Goal: Ask a question: Seek information or help from site administrators or community

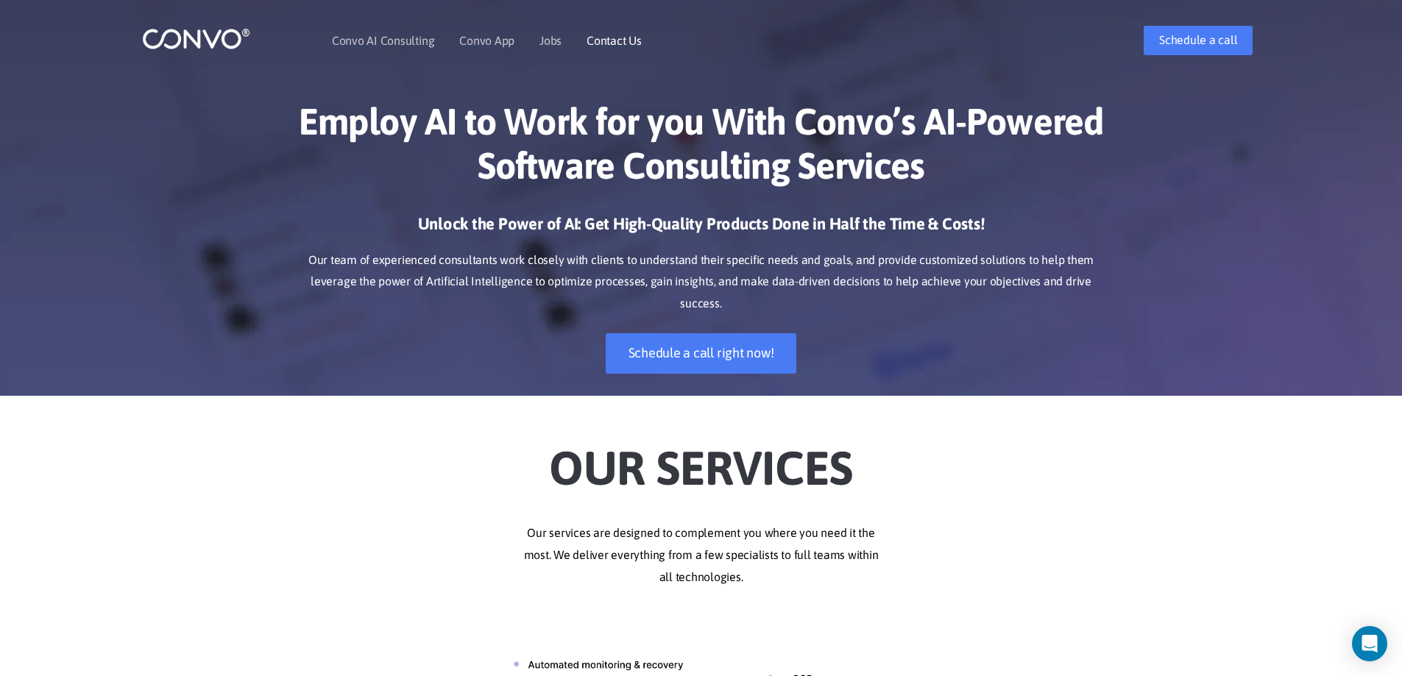
click at [626, 46] on link "Contact Us" at bounding box center [614, 41] width 55 height 12
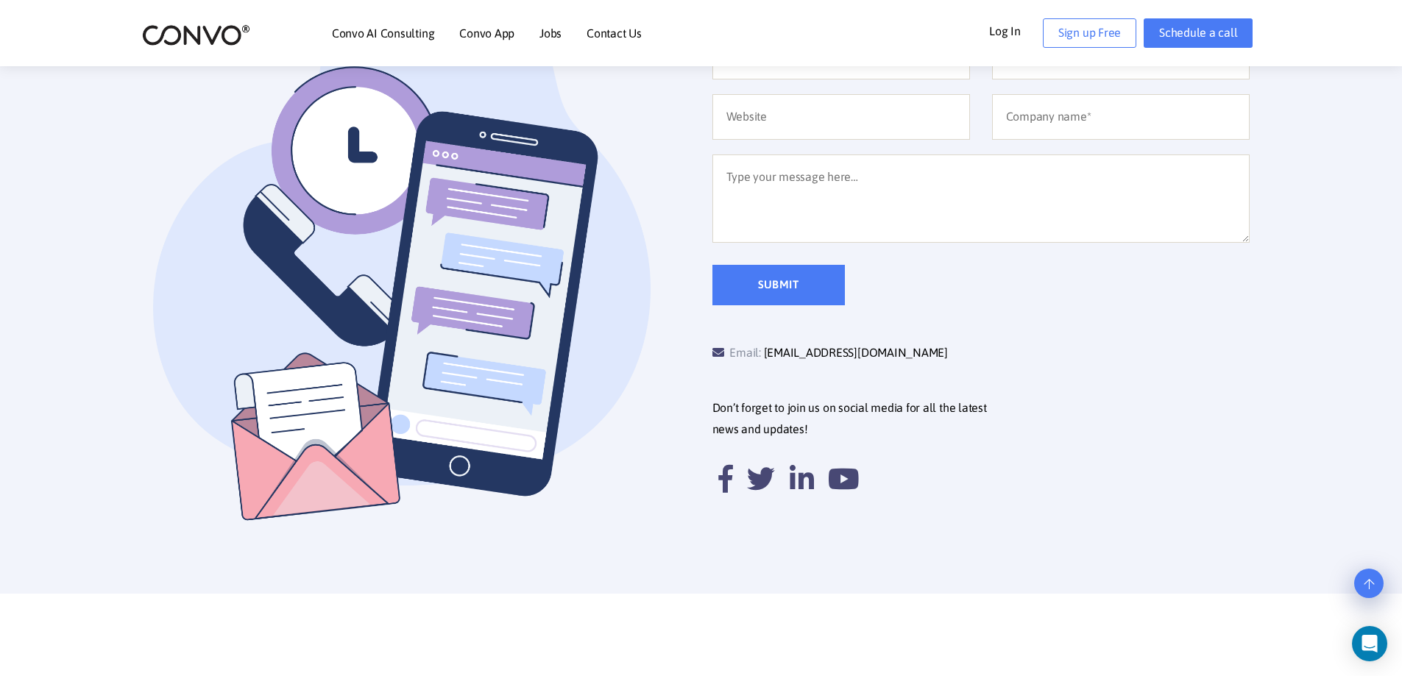
scroll to position [221, 0]
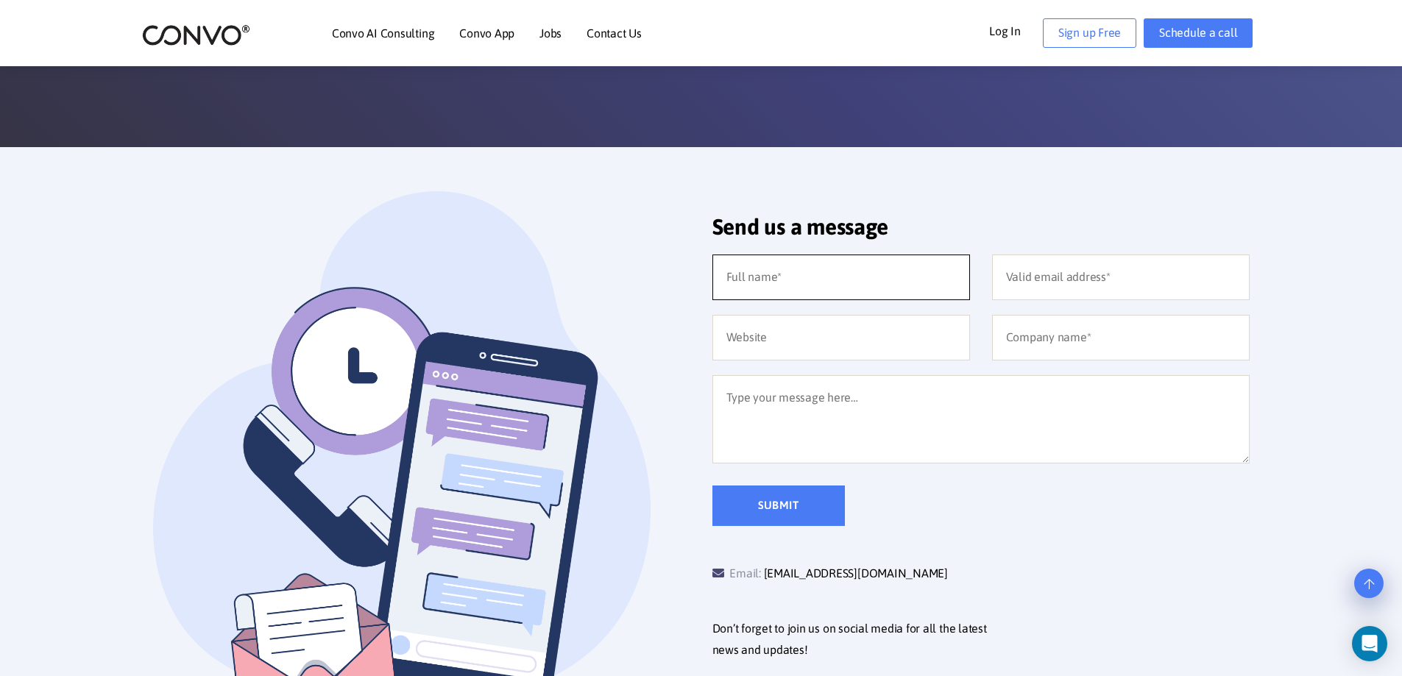
click at [836, 276] on input "text" at bounding box center [841, 278] width 258 height 46
type input "[PERSON_NAME]"
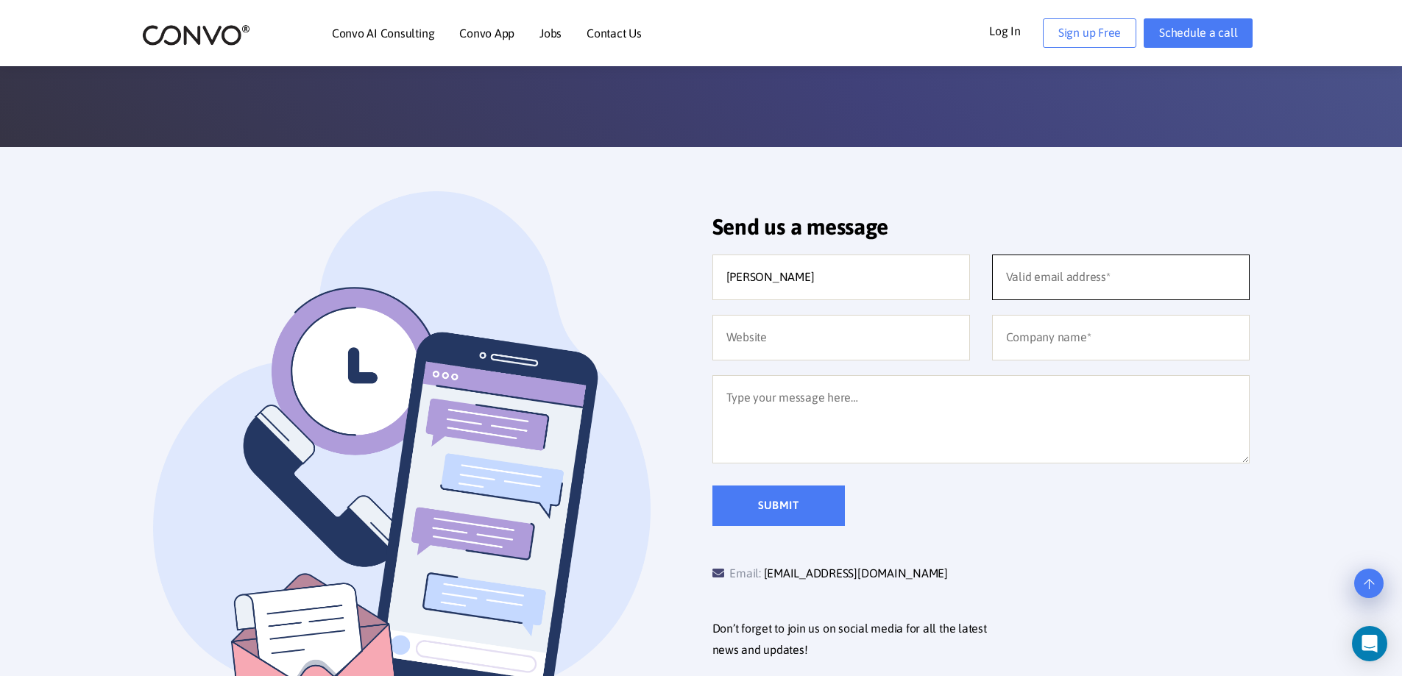
click at [1075, 266] on input "email" at bounding box center [1121, 278] width 258 height 46
type input "[EMAIL_ADDRESS][DOMAIN_NAME]"
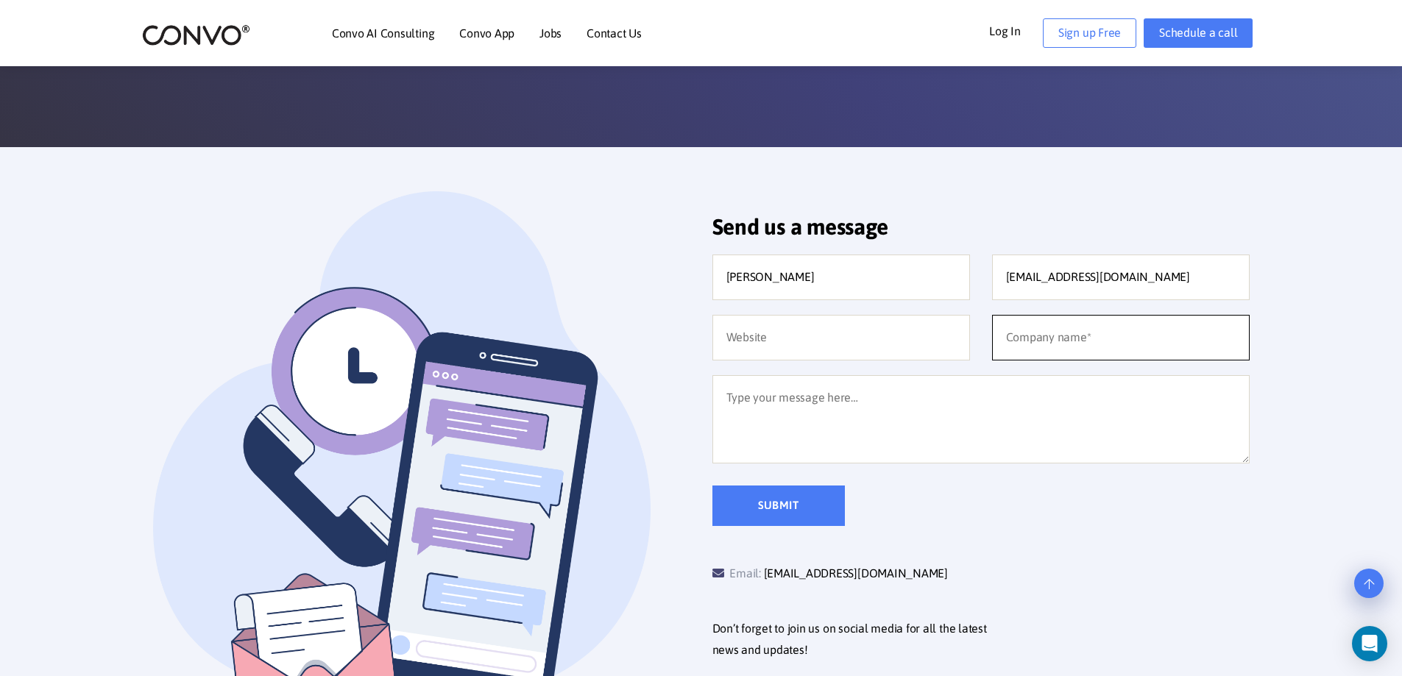
click at [1067, 340] on input "text" at bounding box center [1121, 338] width 258 height 46
click at [1147, 329] on input "text" at bounding box center [1121, 338] width 258 height 46
type input "SID"
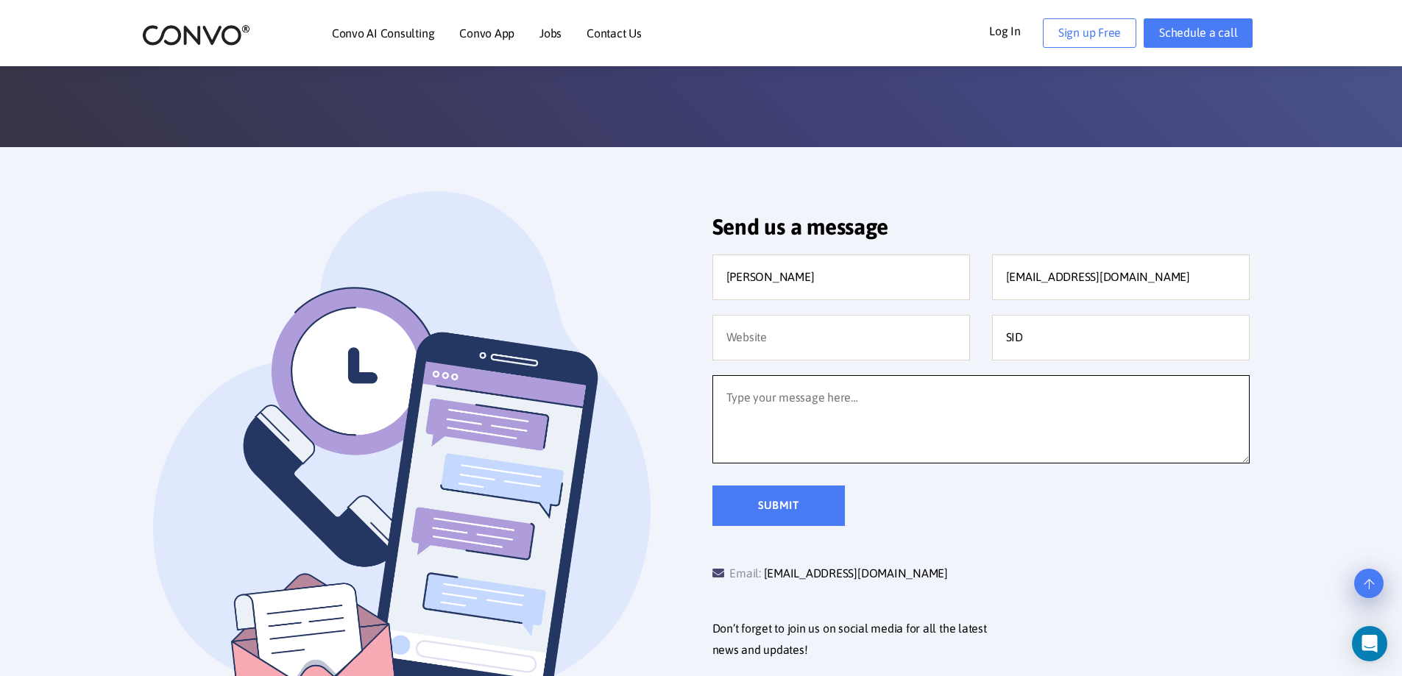
click at [1142, 409] on textarea at bounding box center [980, 419] width 537 height 88
type textarea "h"
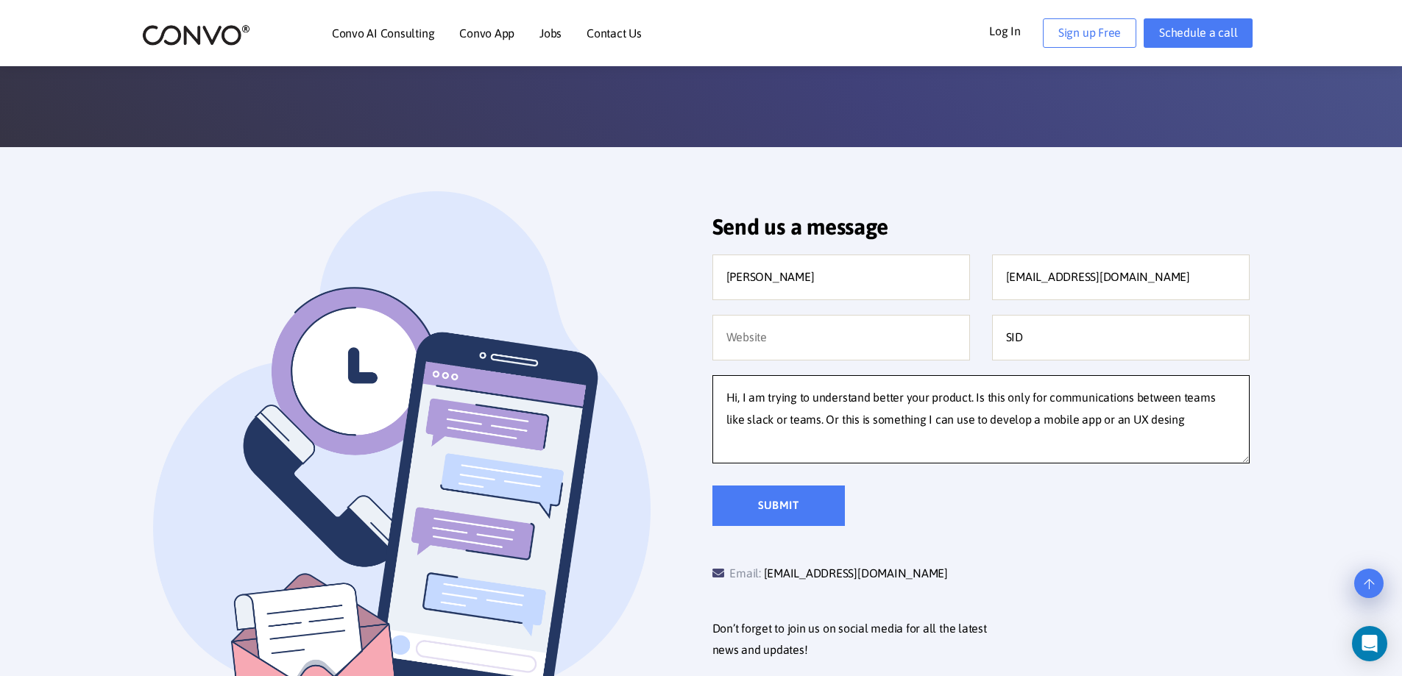
click at [1142, 418] on textarea "Hi, I am trying to understand better your product. Is this only for communicati…" at bounding box center [980, 419] width 537 height 88
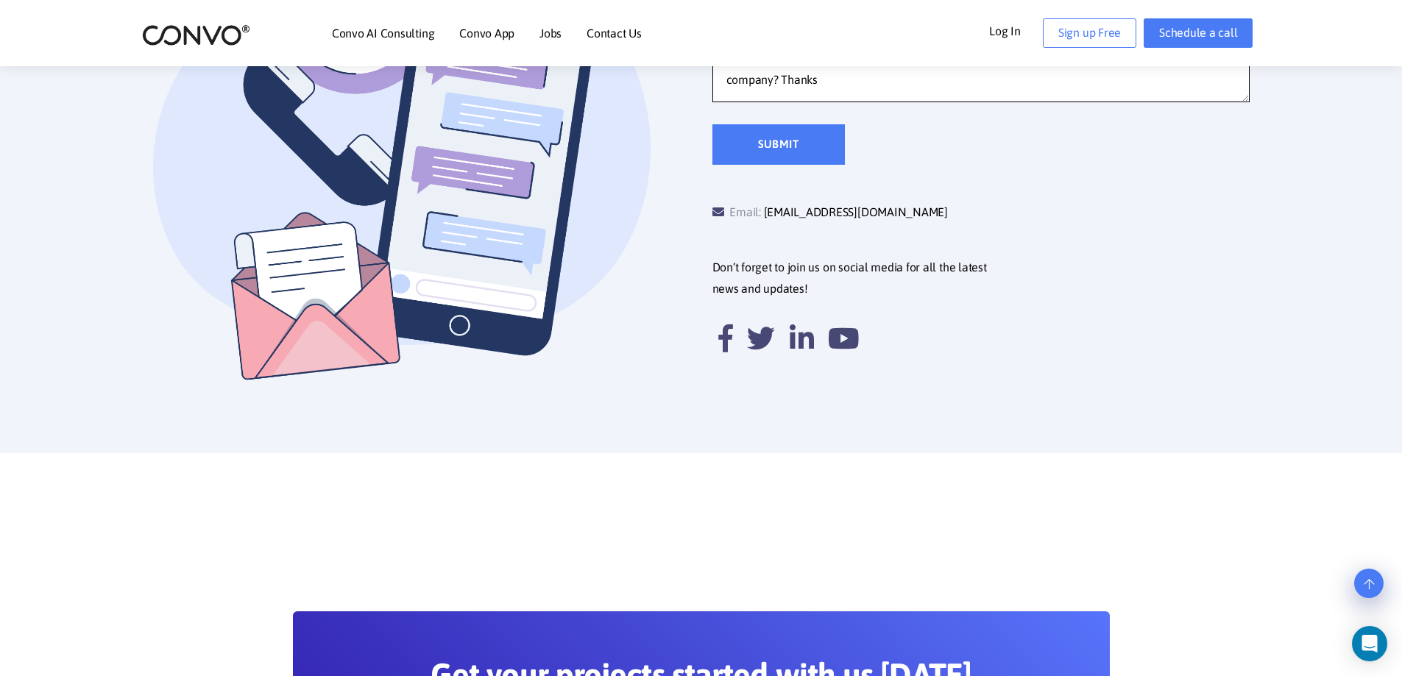
scroll to position [442, 0]
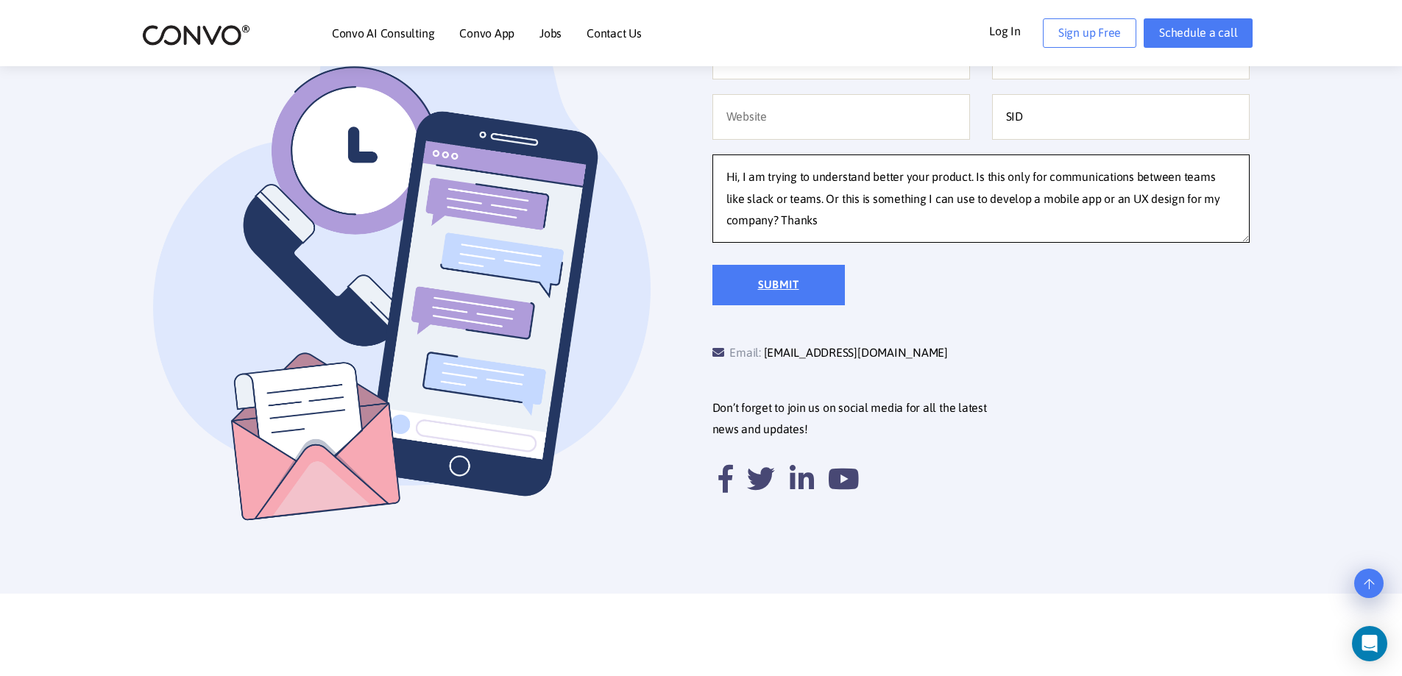
type textarea "Hi, I am trying to understand better your product. Is this only for communicati…"
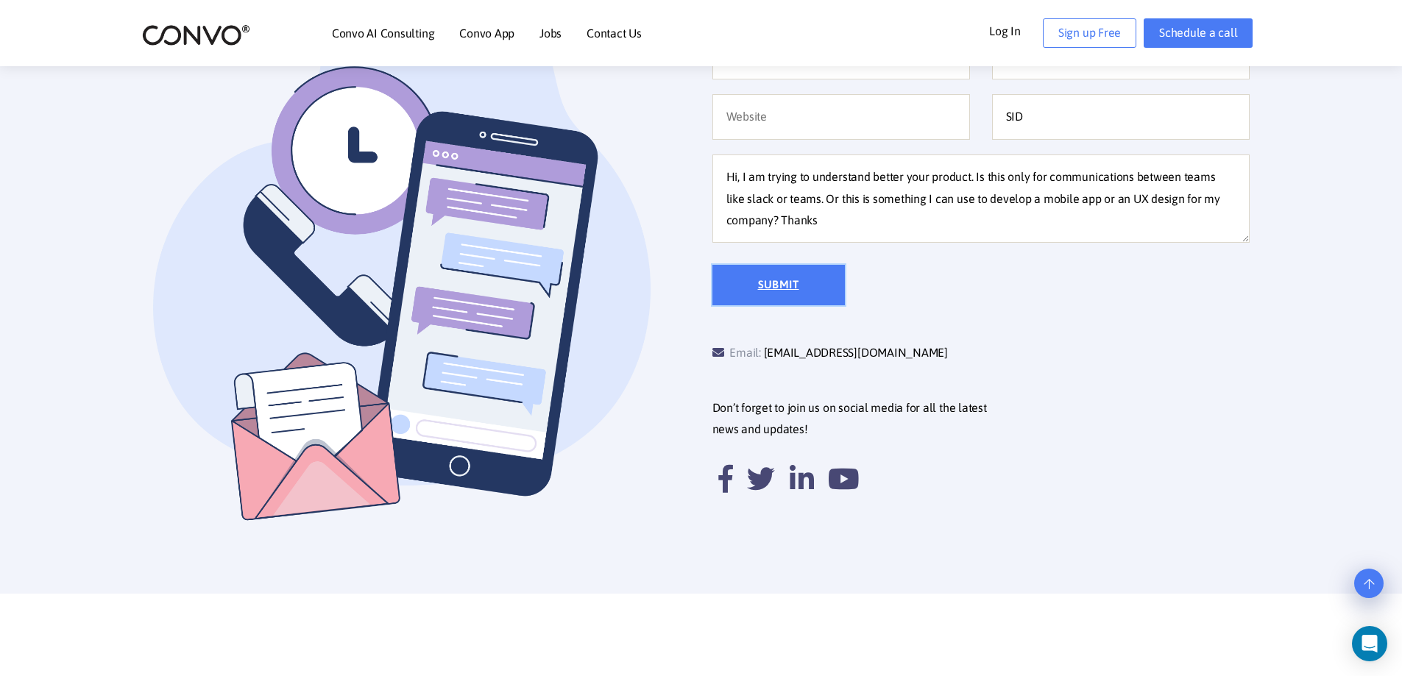
click at [816, 271] on input "Submit" at bounding box center [778, 285] width 132 height 40
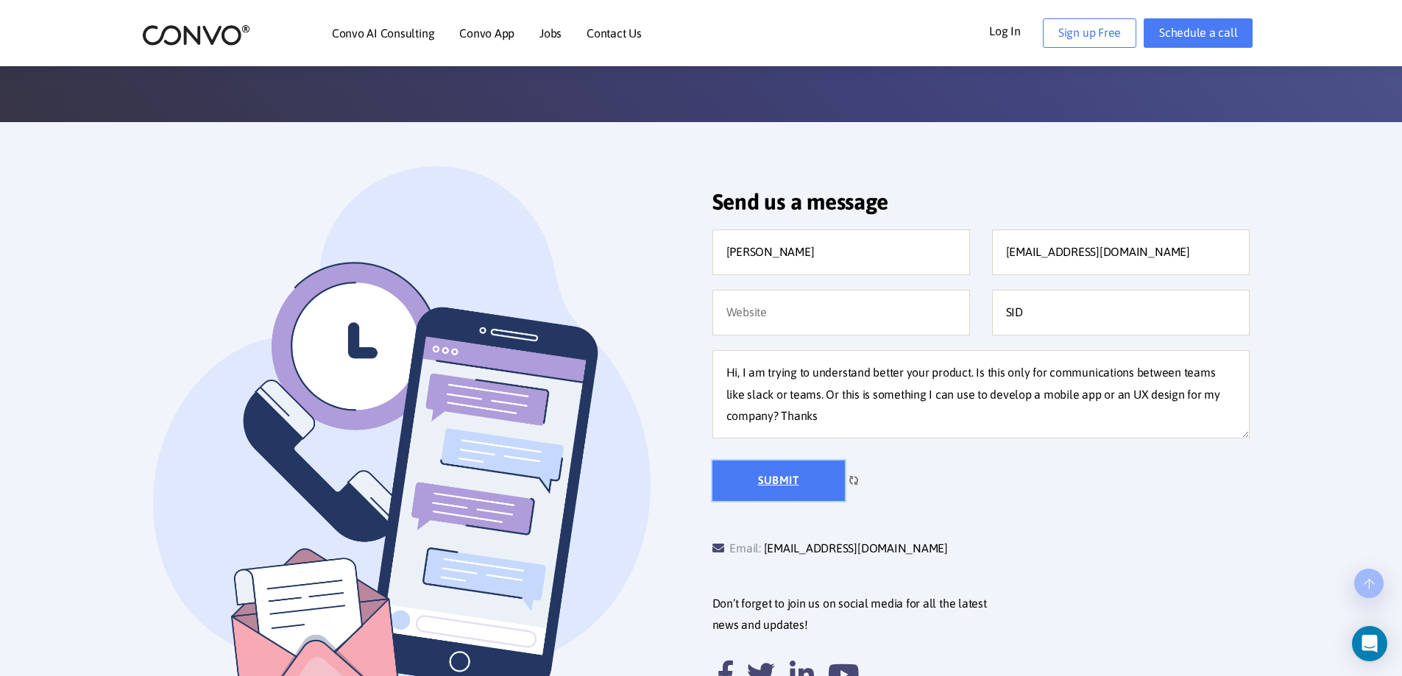
scroll to position [294, 0]
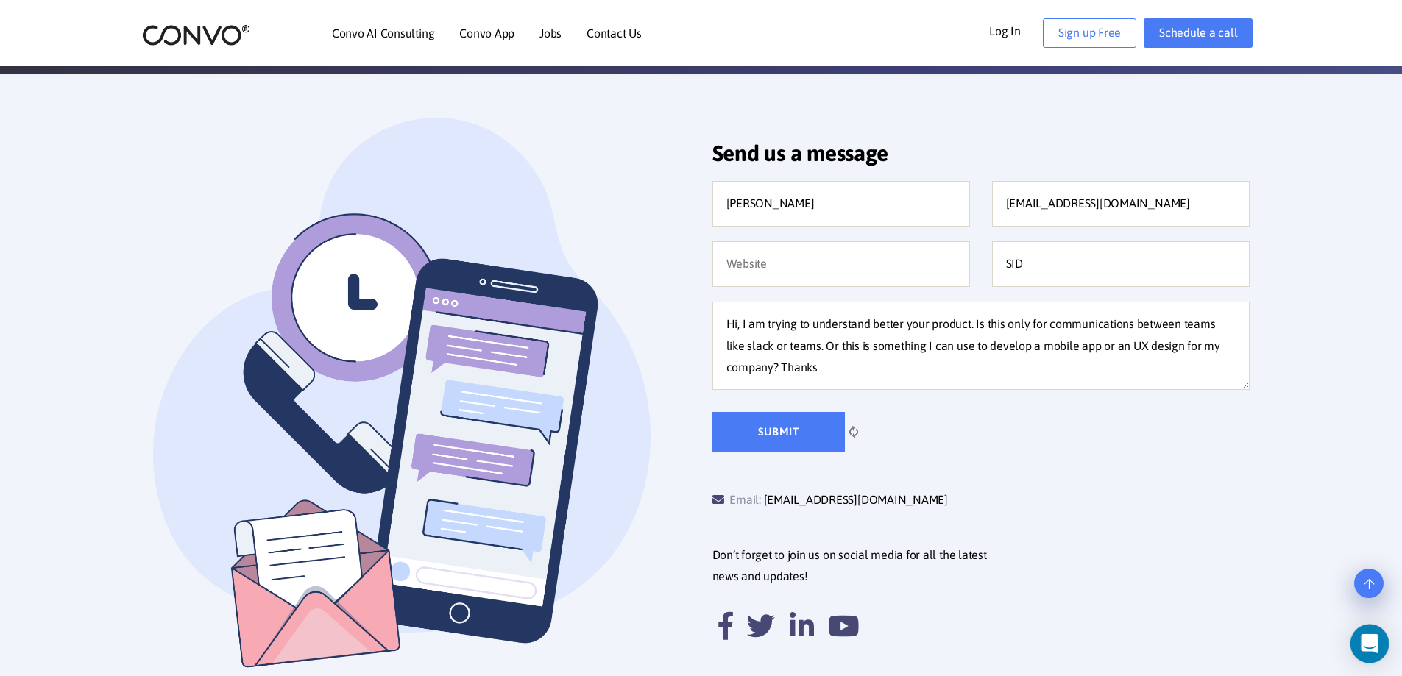
click at [1374, 633] on div "Open Intercom Messenger" at bounding box center [1370, 644] width 39 height 39
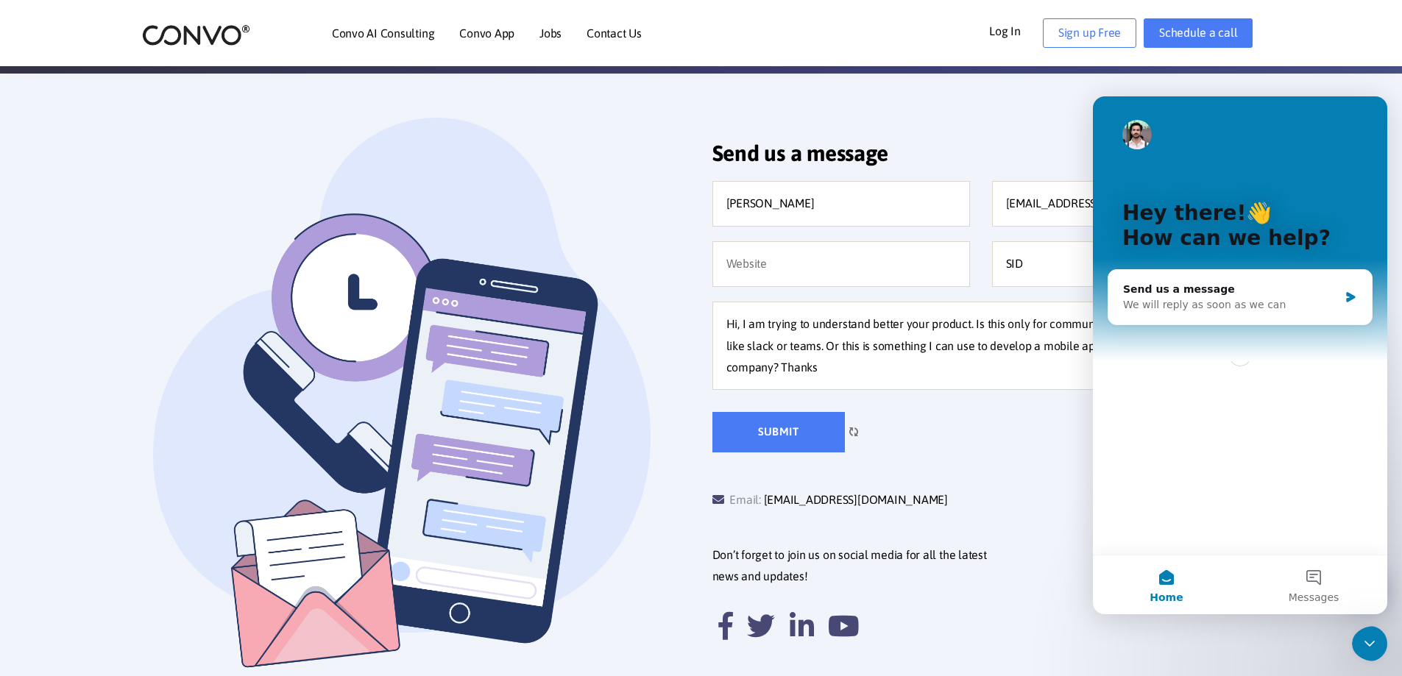
scroll to position [0, 0]
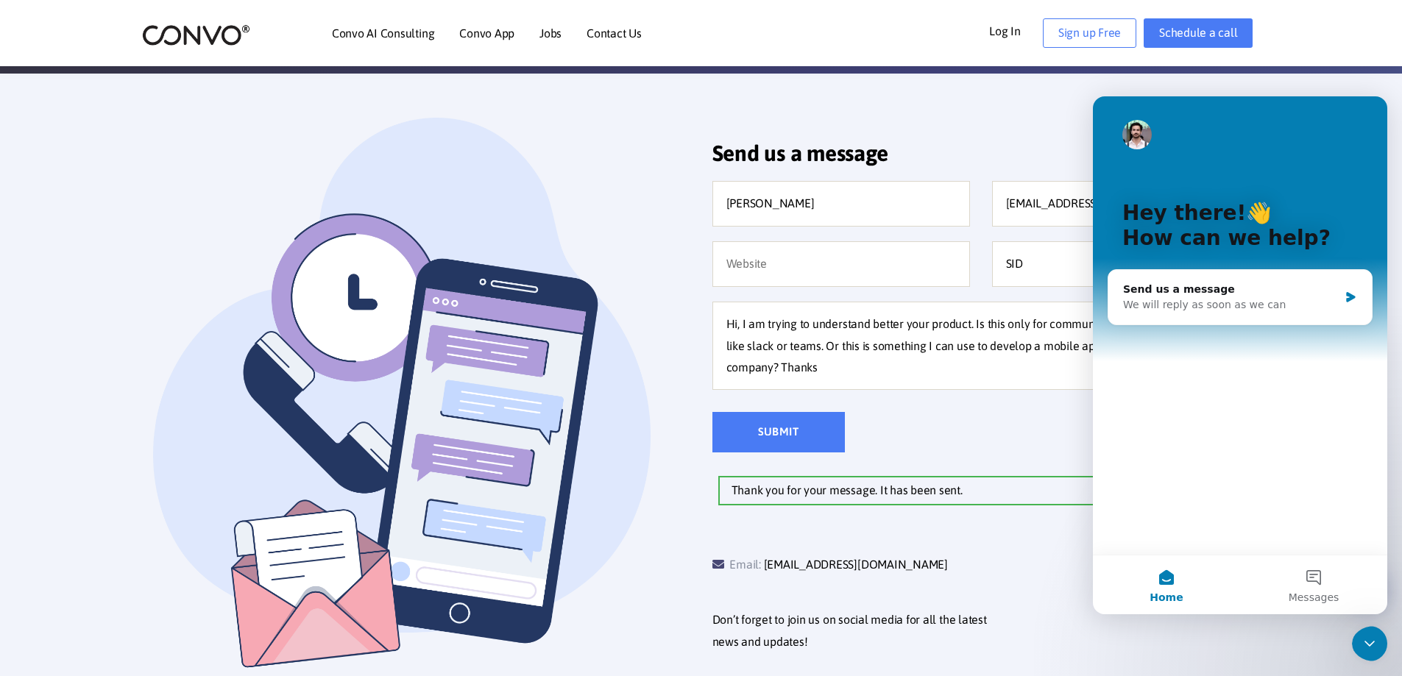
click at [1175, 587] on button "Home" at bounding box center [1166, 585] width 147 height 59
click at [1312, 607] on button "Messages" at bounding box center [1313, 585] width 147 height 59
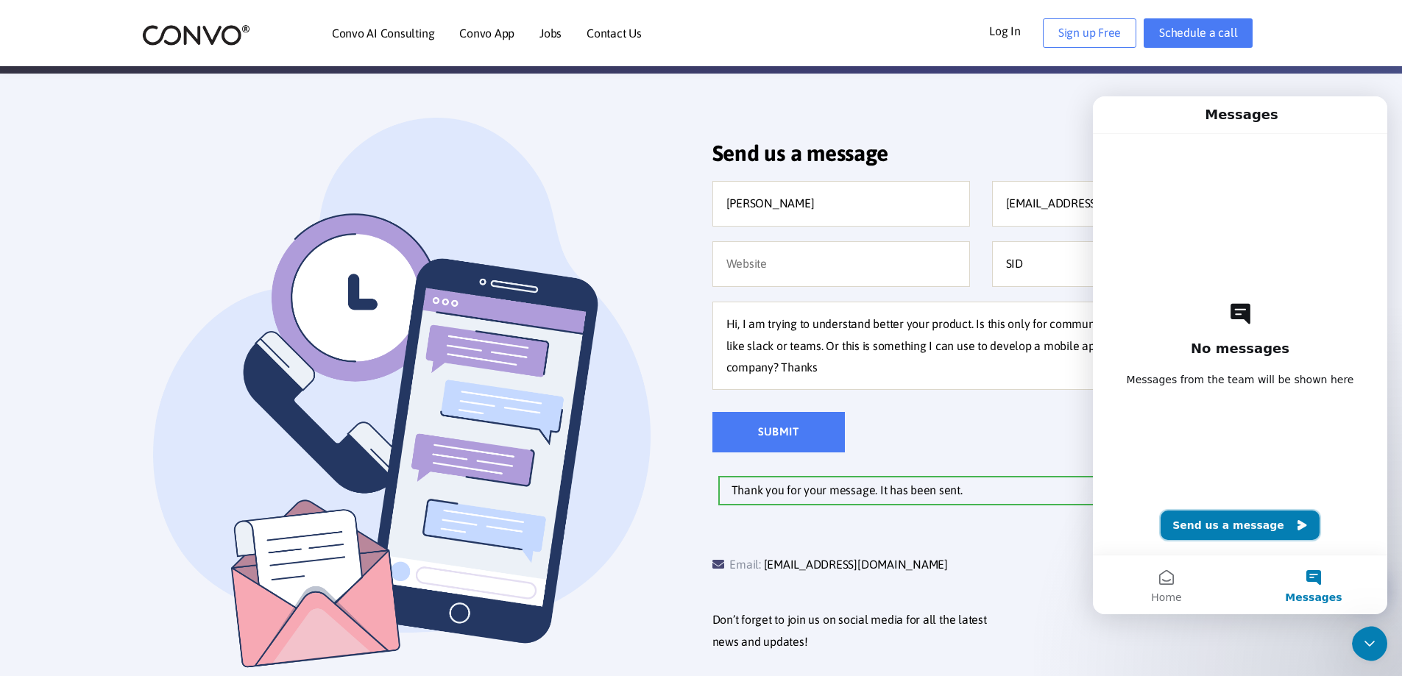
click at [1258, 533] on button "Send us a message" at bounding box center [1240, 525] width 159 height 29
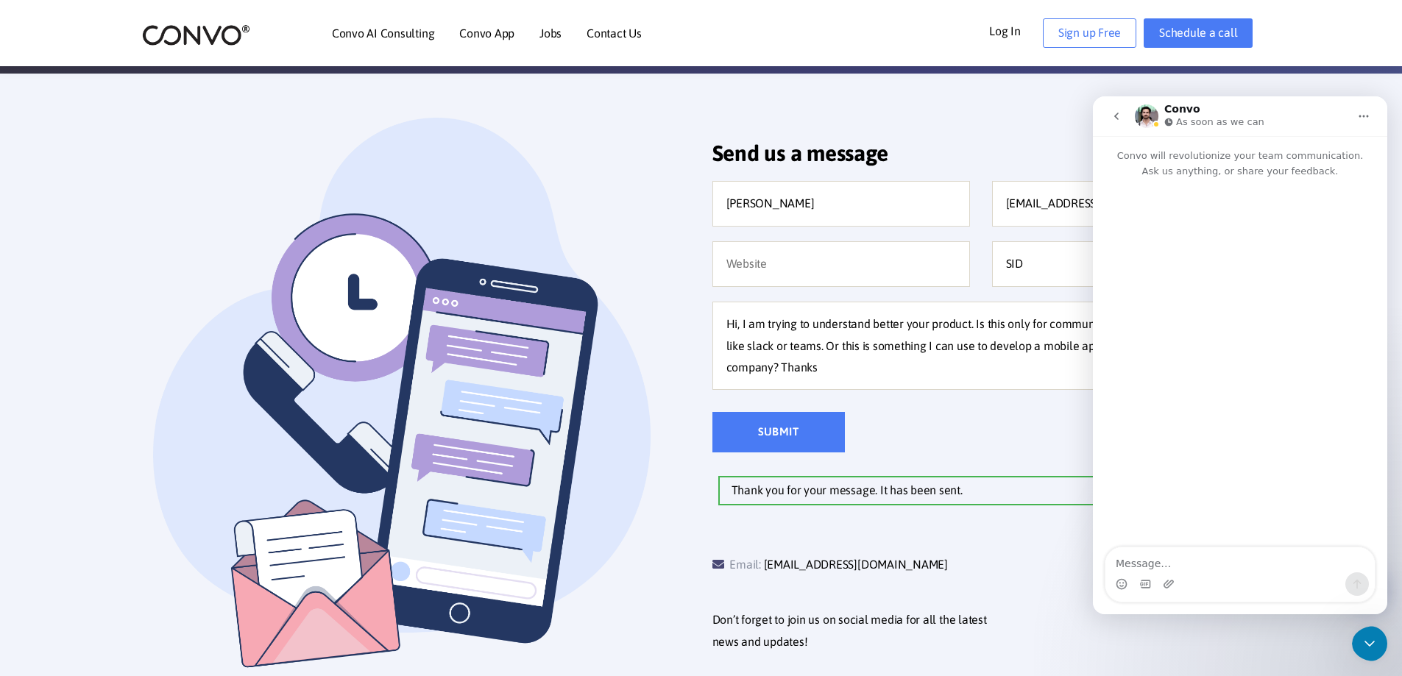
scroll to position [662, 0]
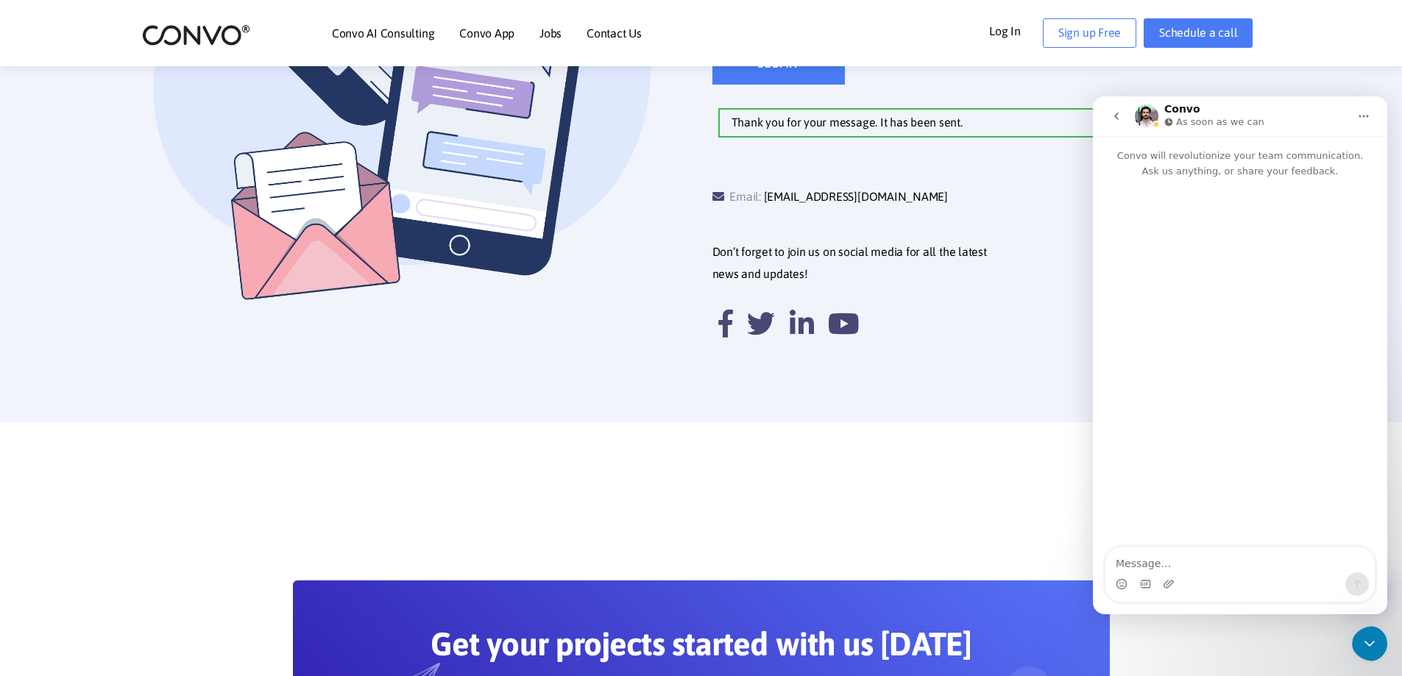
click at [1242, 559] on textarea "Message…" at bounding box center [1240, 560] width 269 height 25
type textarea "hi"
click at [1359, 576] on button "Send a message…" at bounding box center [1357, 585] width 24 height 24
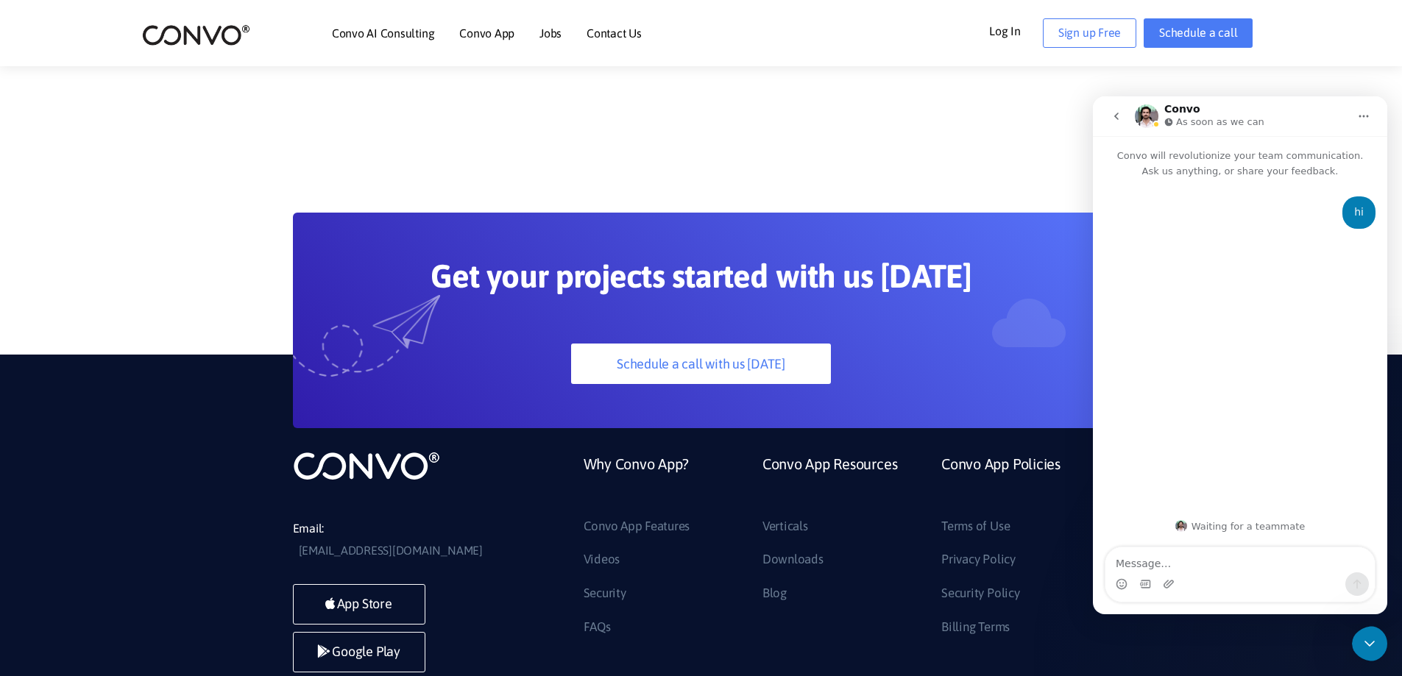
scroll to position [1153, 0]
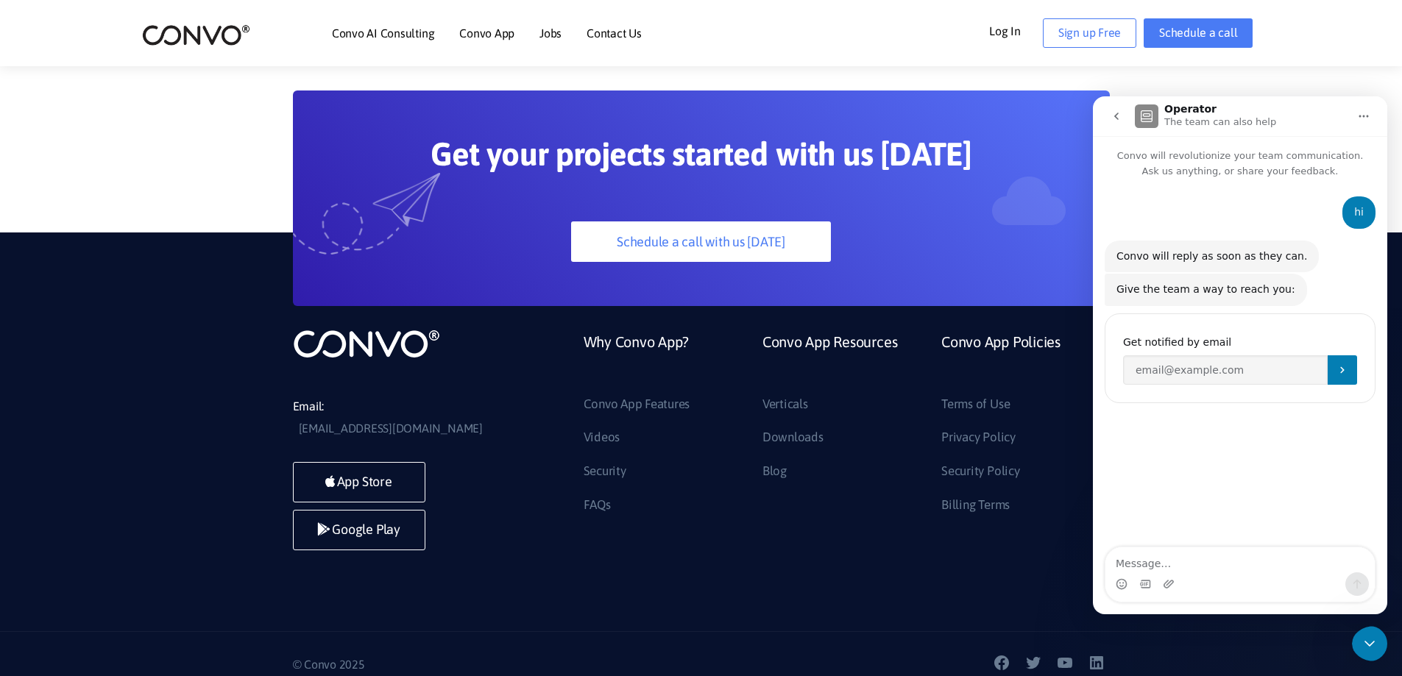
click at [1372, 634] on div "Close Intercom Messenger" at bounding box center [1369, 643] width 35 height 35
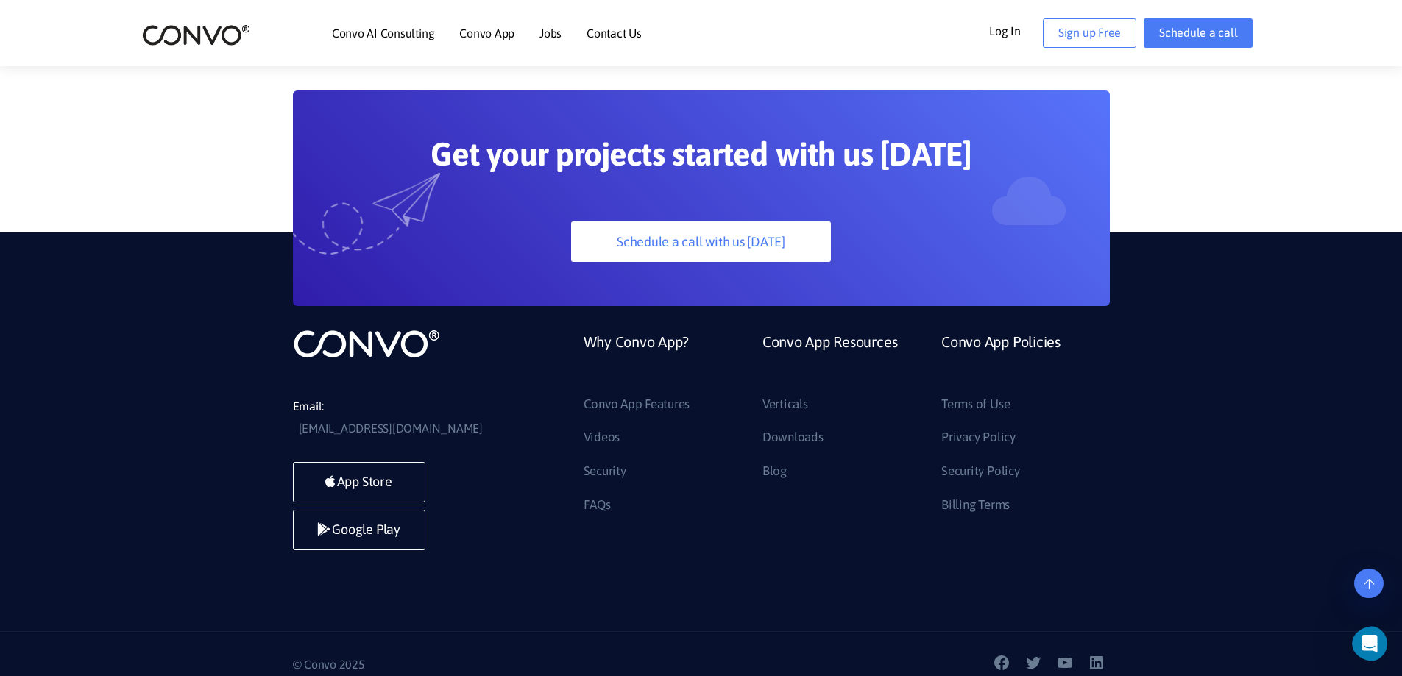
scroll to position [0, 0]
click at [369, 462] on link "App Store" at bounding box center [359, 482] width 132 height 40
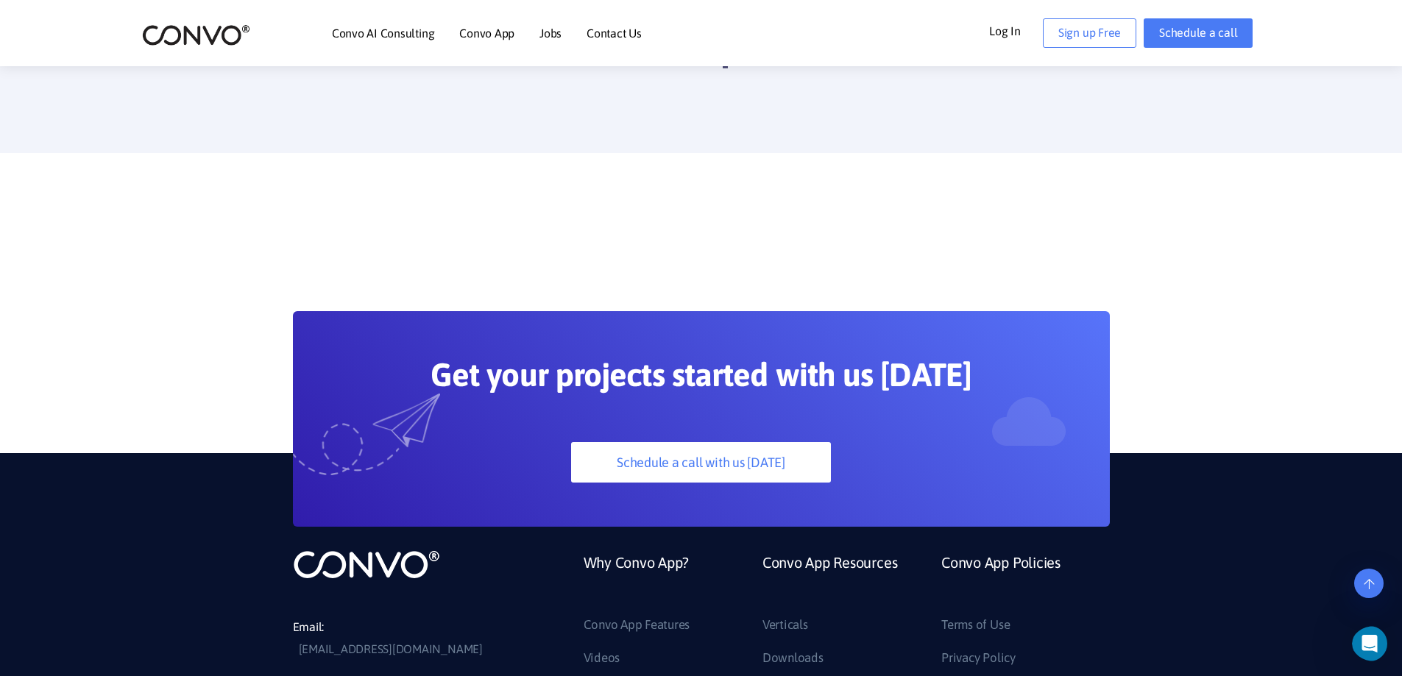
scroll to position [1153, 0]
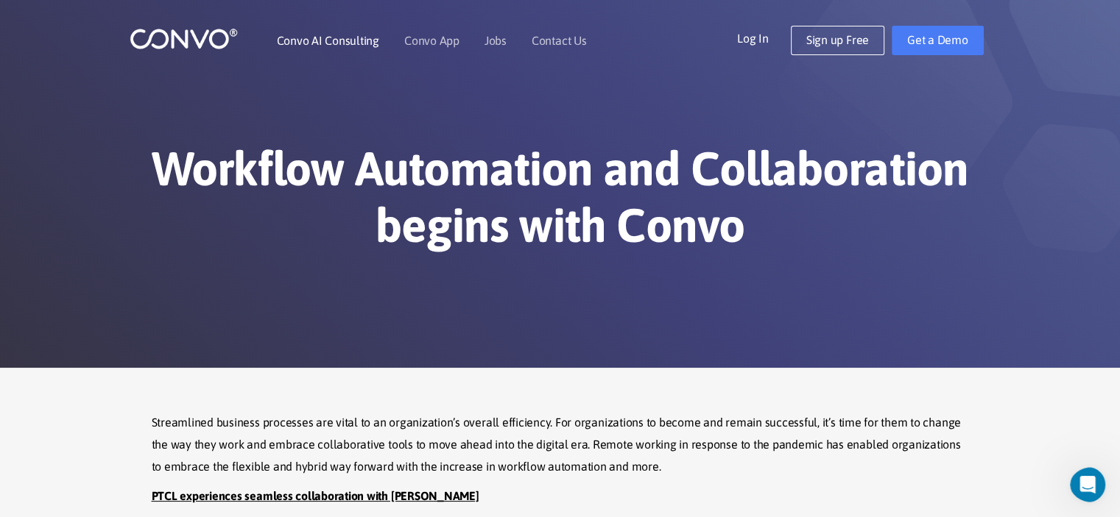
click at [304, 43] on link "Convo AI Consulting" at bounding box center [328, 41] width 102 height 12
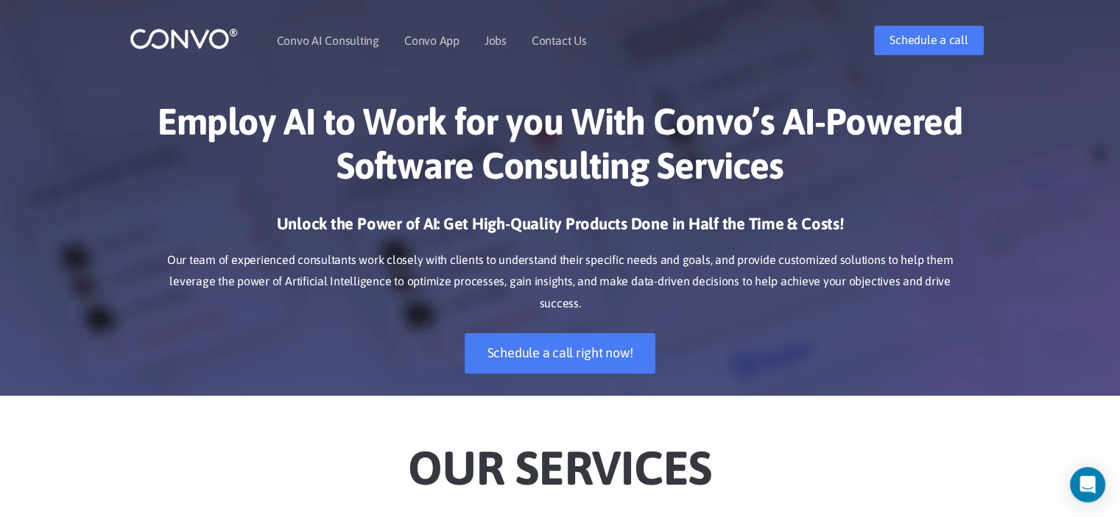
click at [187, 33] on img at bounding box center [184, 38] width 108 height 23
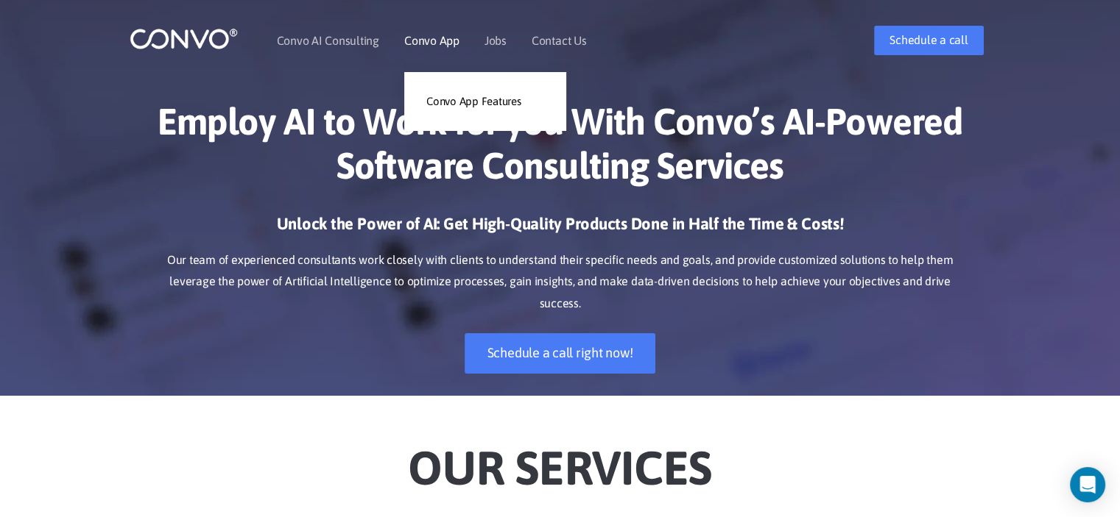
click at [439, 46] on link "Convo App" at bounding box center [431, 41] width 55 height 12
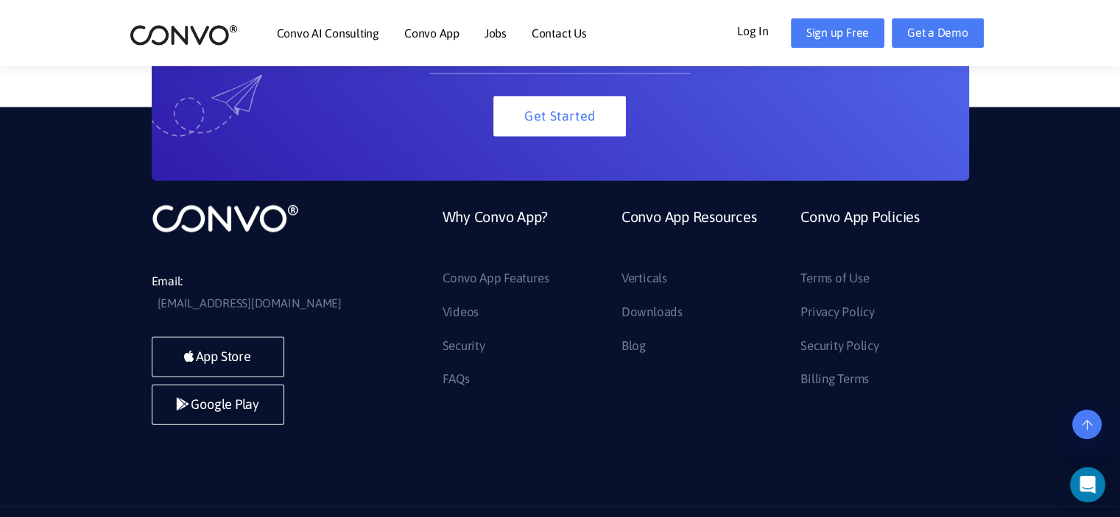
scroll to position [3408, 0]
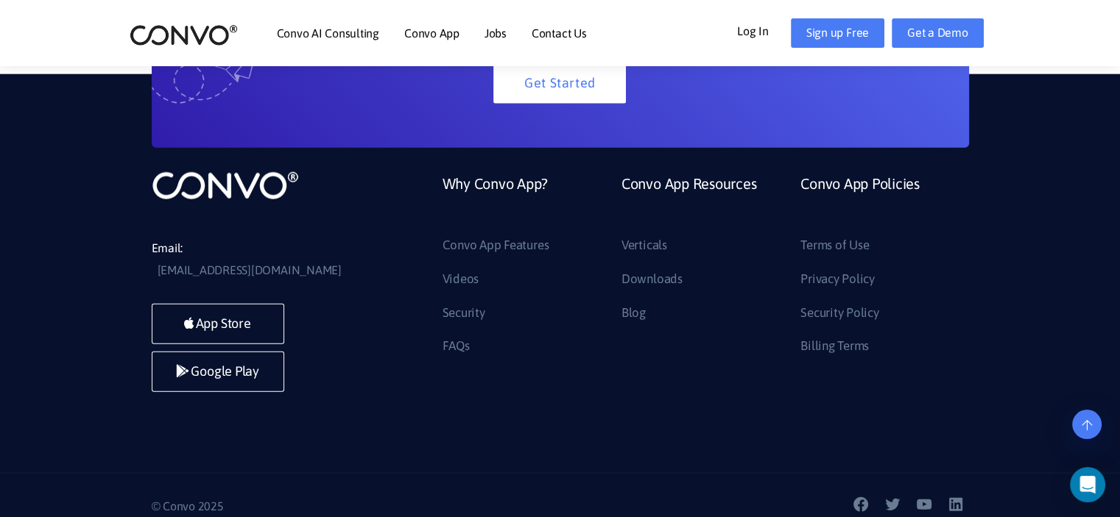
click at [627, 326] on li "Convo App Resources Verticals Downloads Blog" at bounding box center [699, 264] width 179 height 188
click at [640, 311] on link "Blog" at bounding box center [633, 314] width 24 height 24
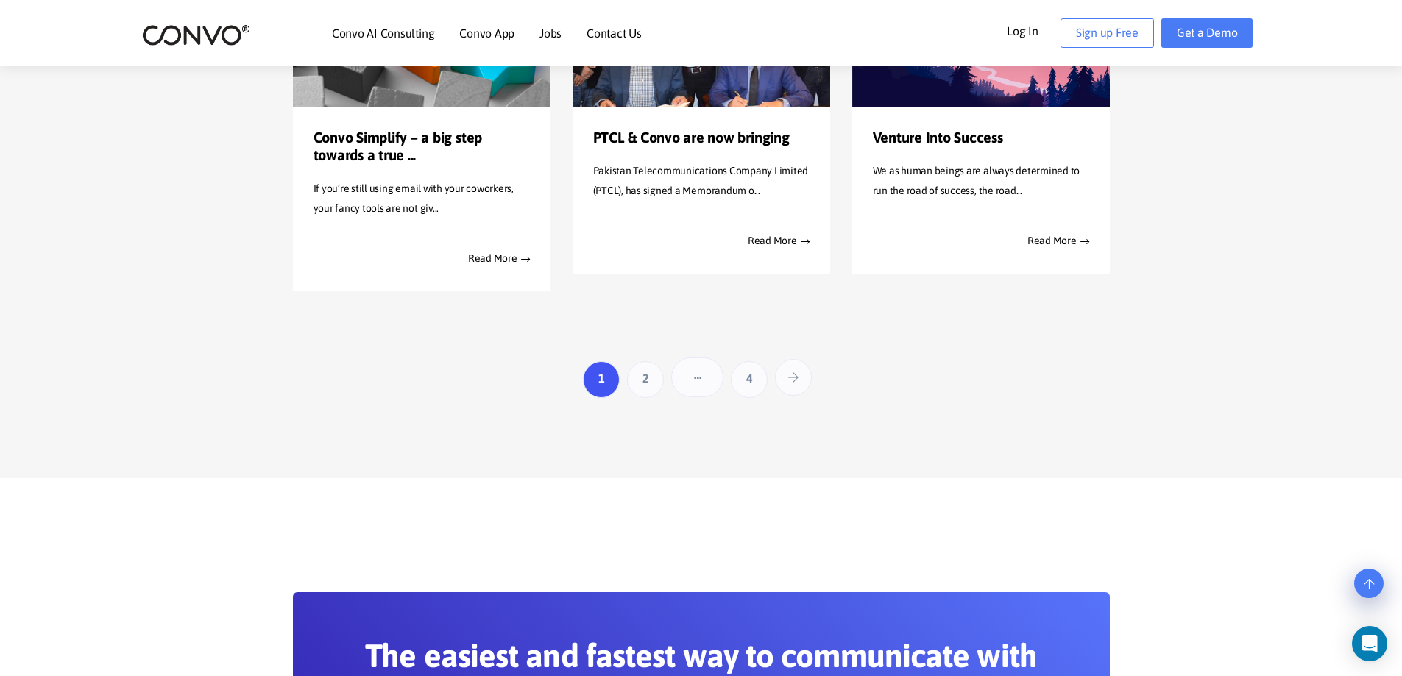
scroll to position [2405, 0]
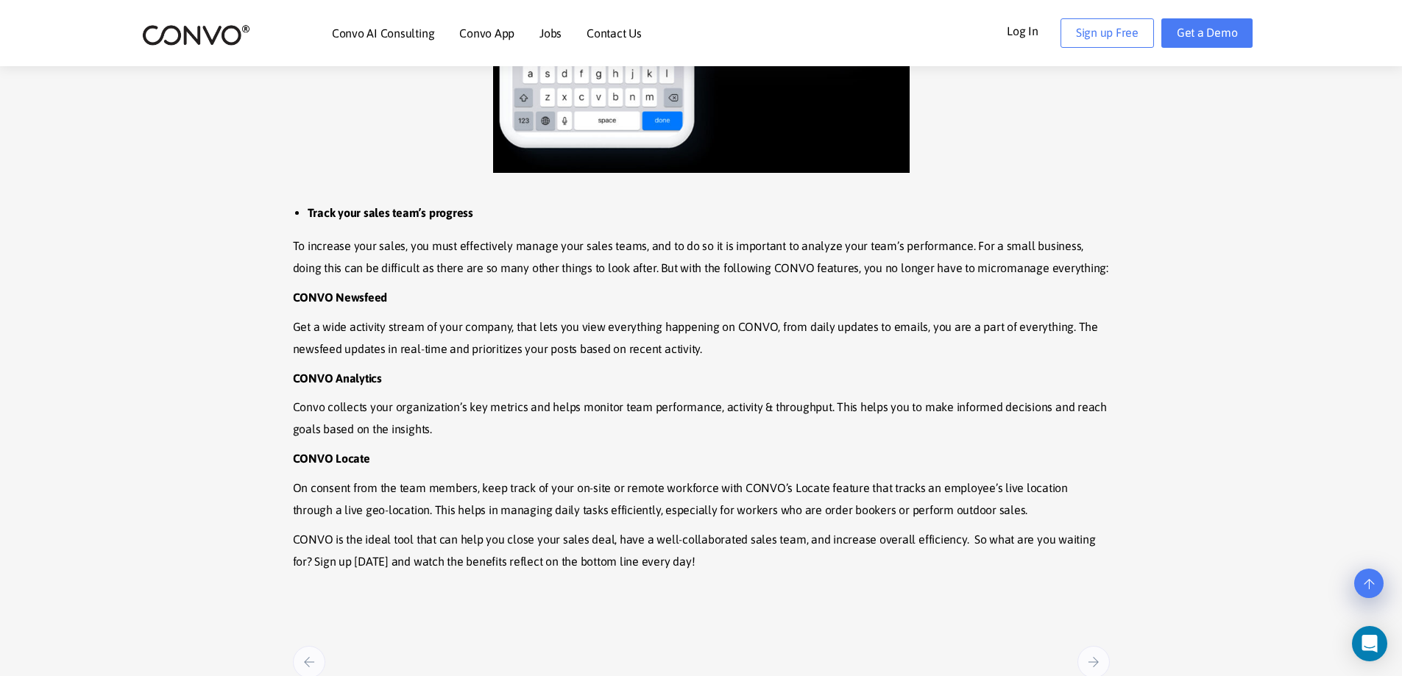
scroll to position [2429, 0]
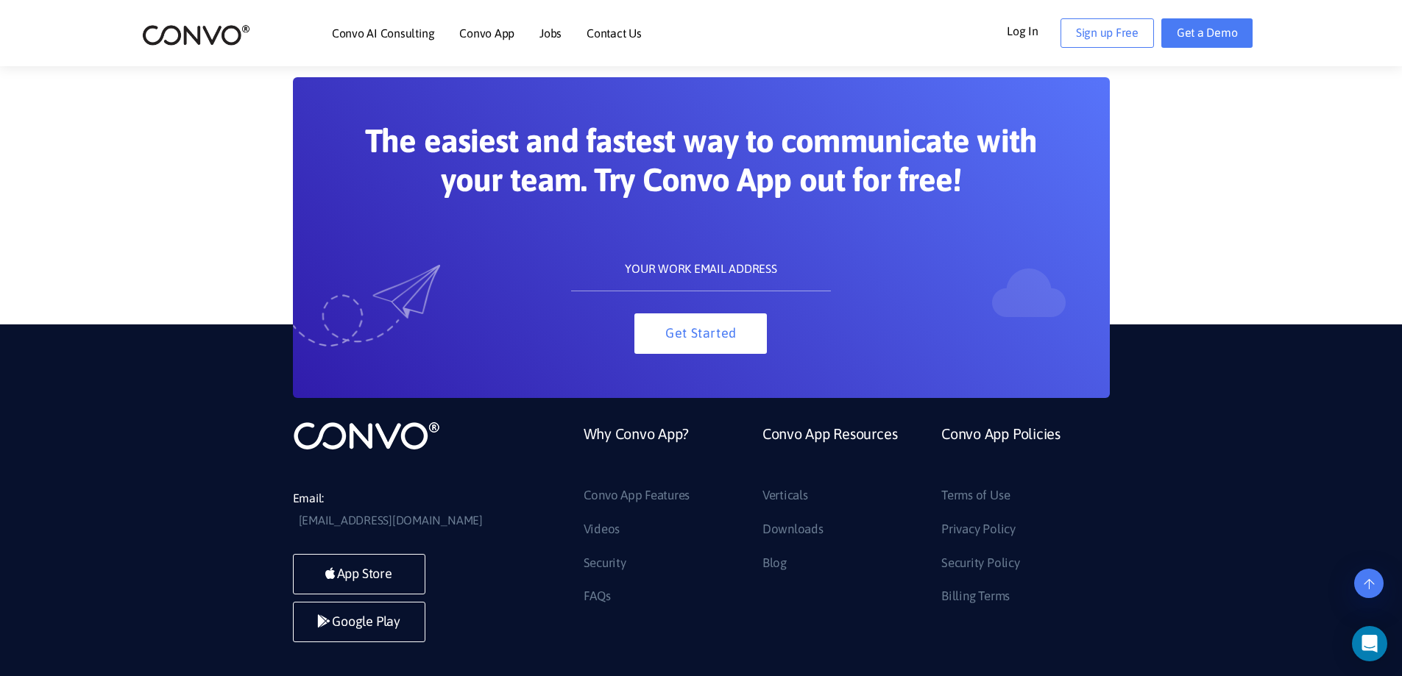
scroll to position [1343, 0]
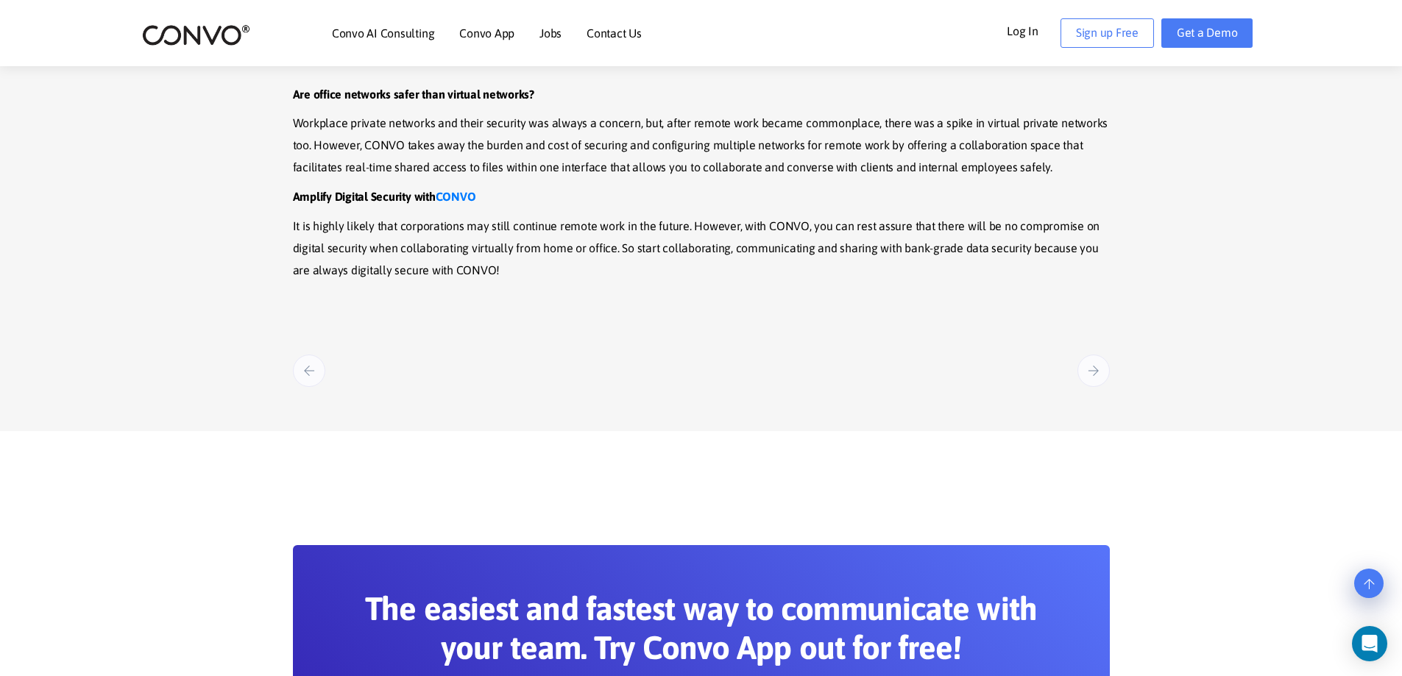
scroll to position [2061, 0]
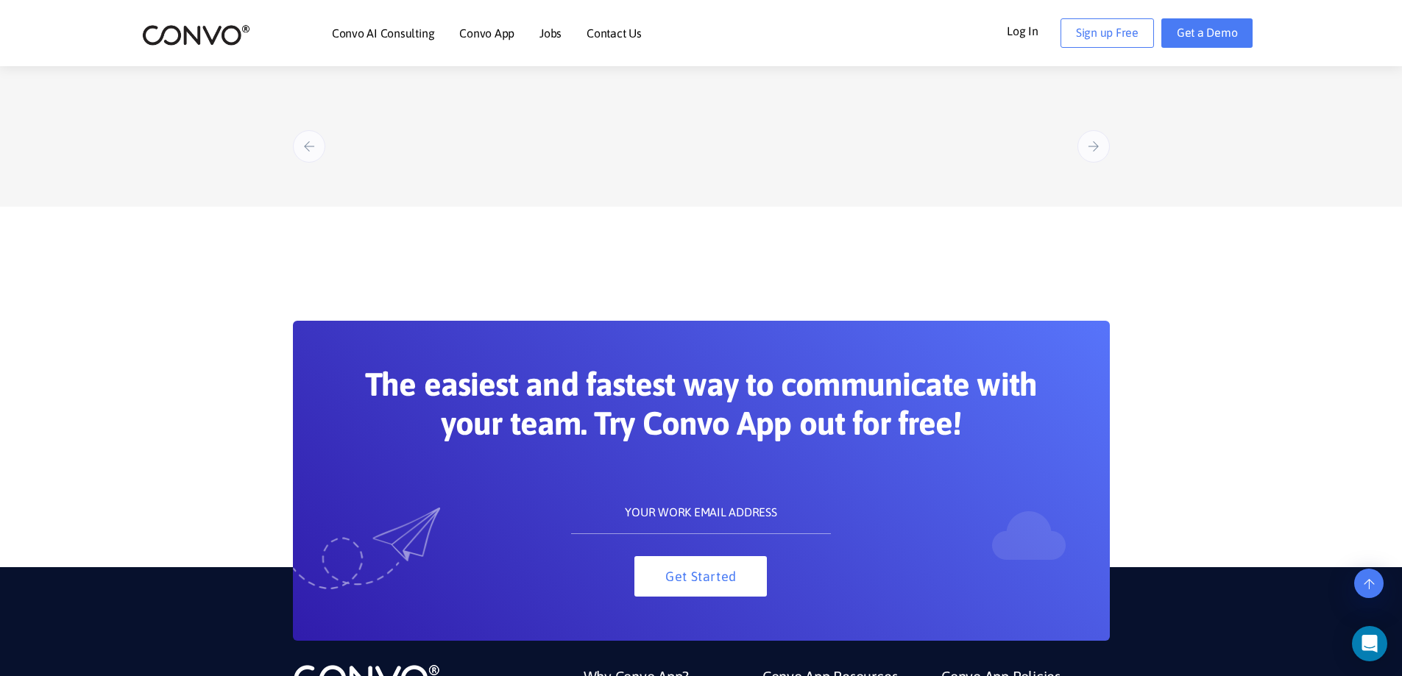
scroll to position [3018, 0]
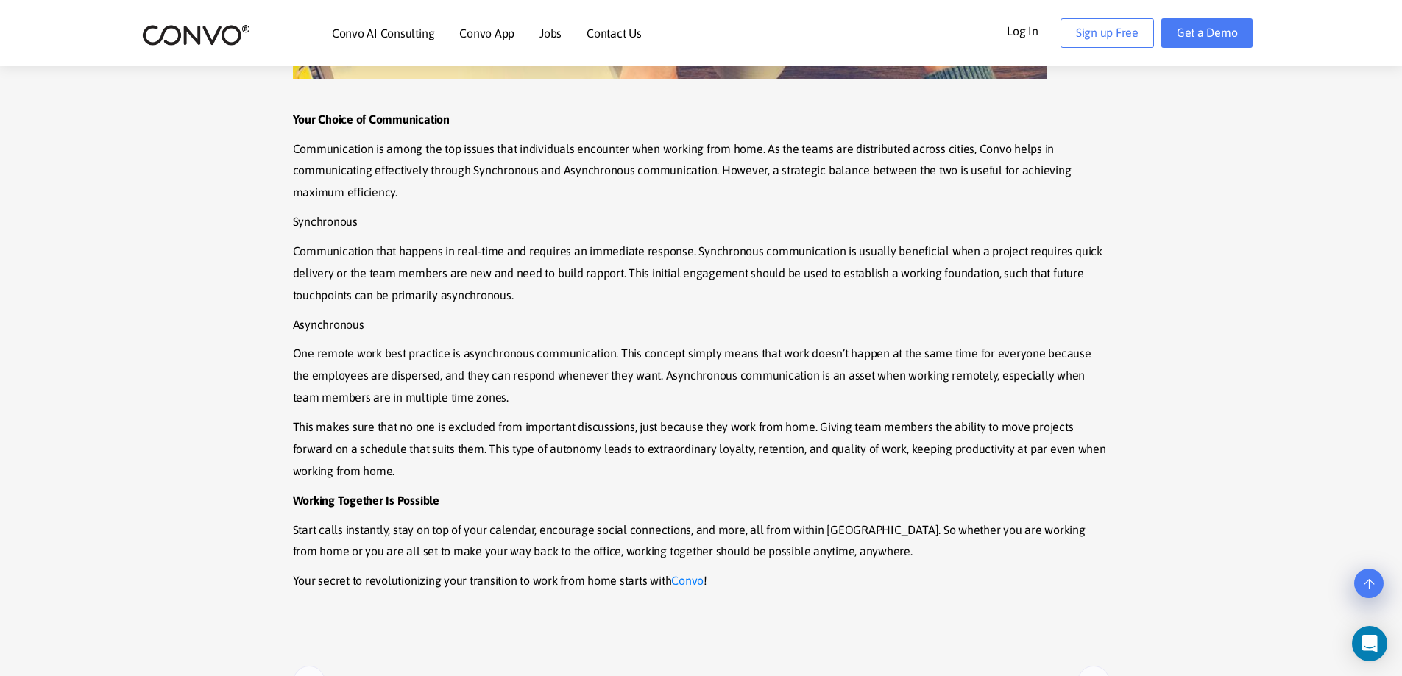
scroll to position [2650, 0]
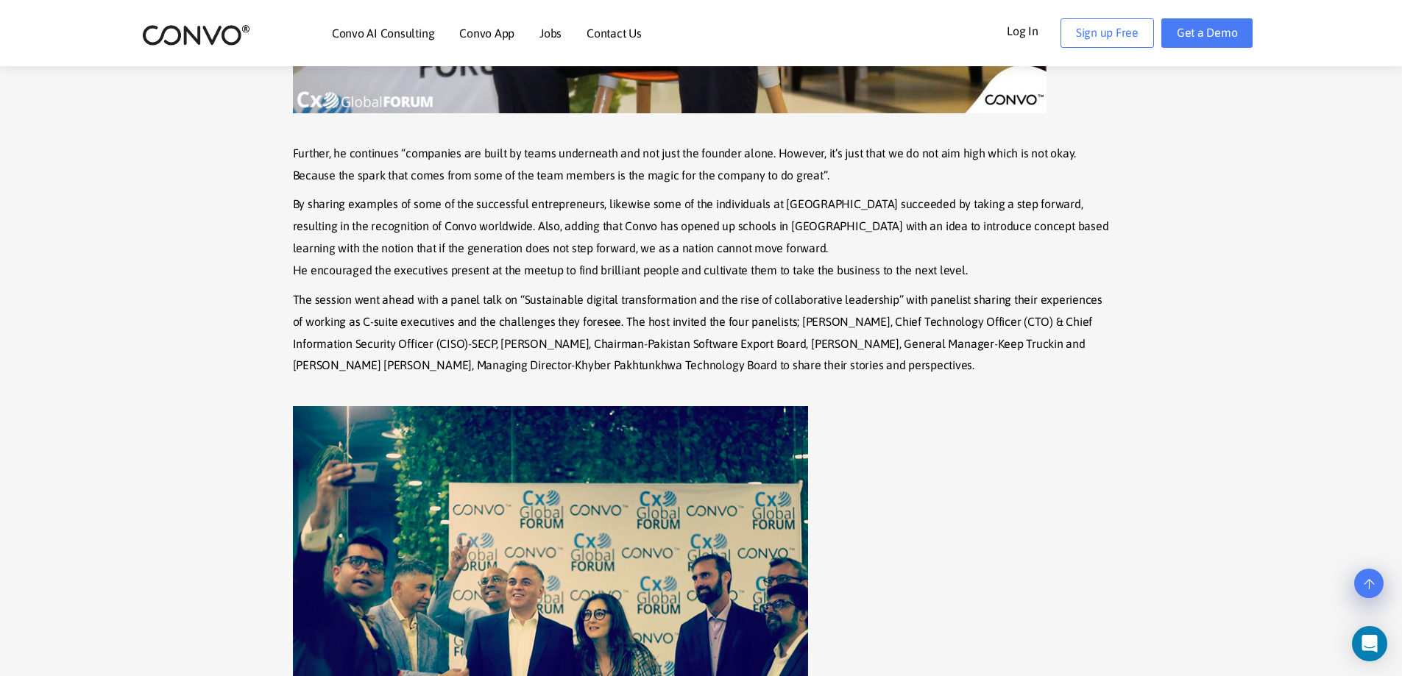
scroll to position [2135, 0]
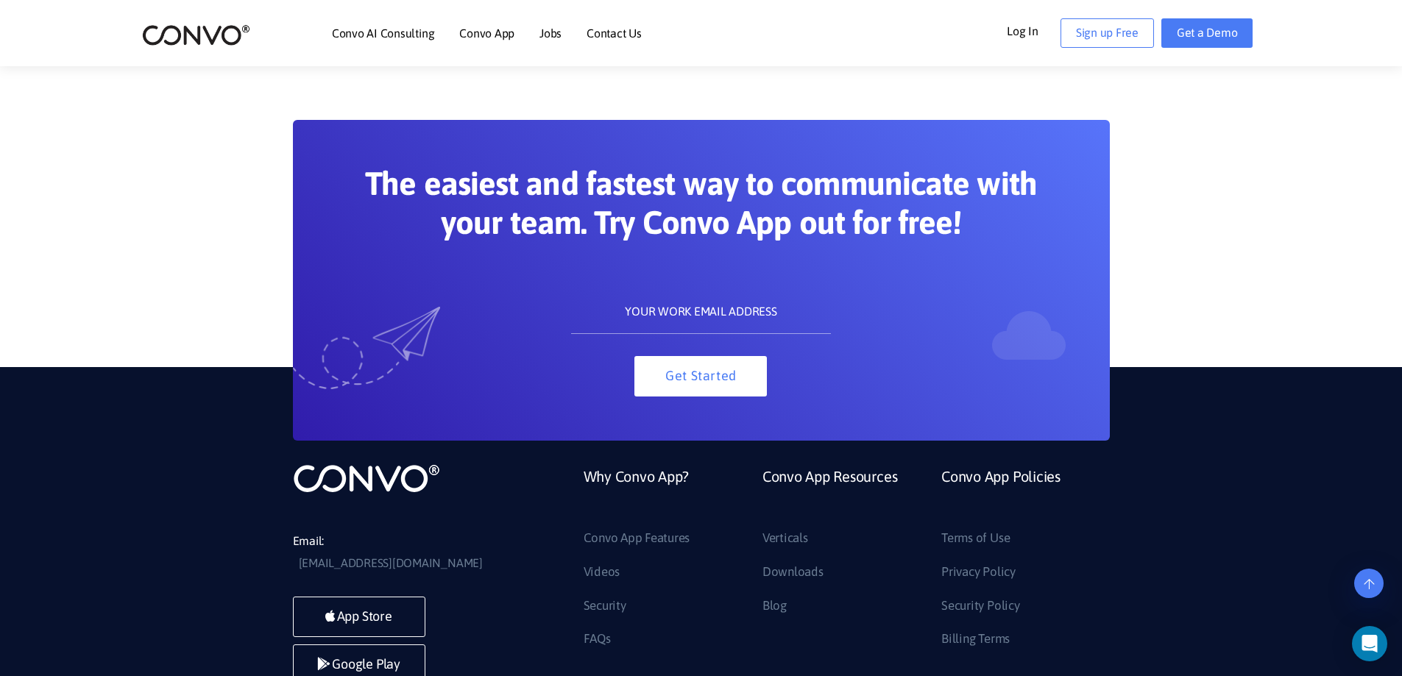
scroll to position [3005, 0]
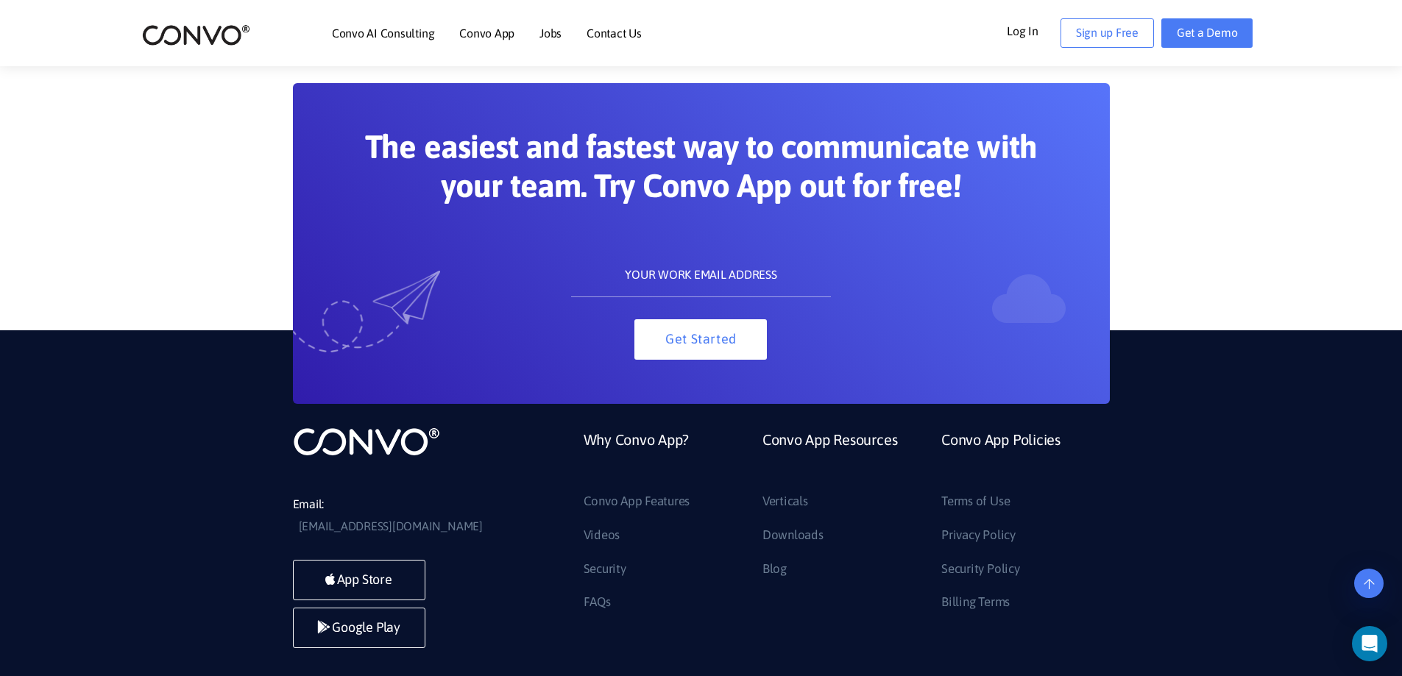
scroll to position [2159, 0]
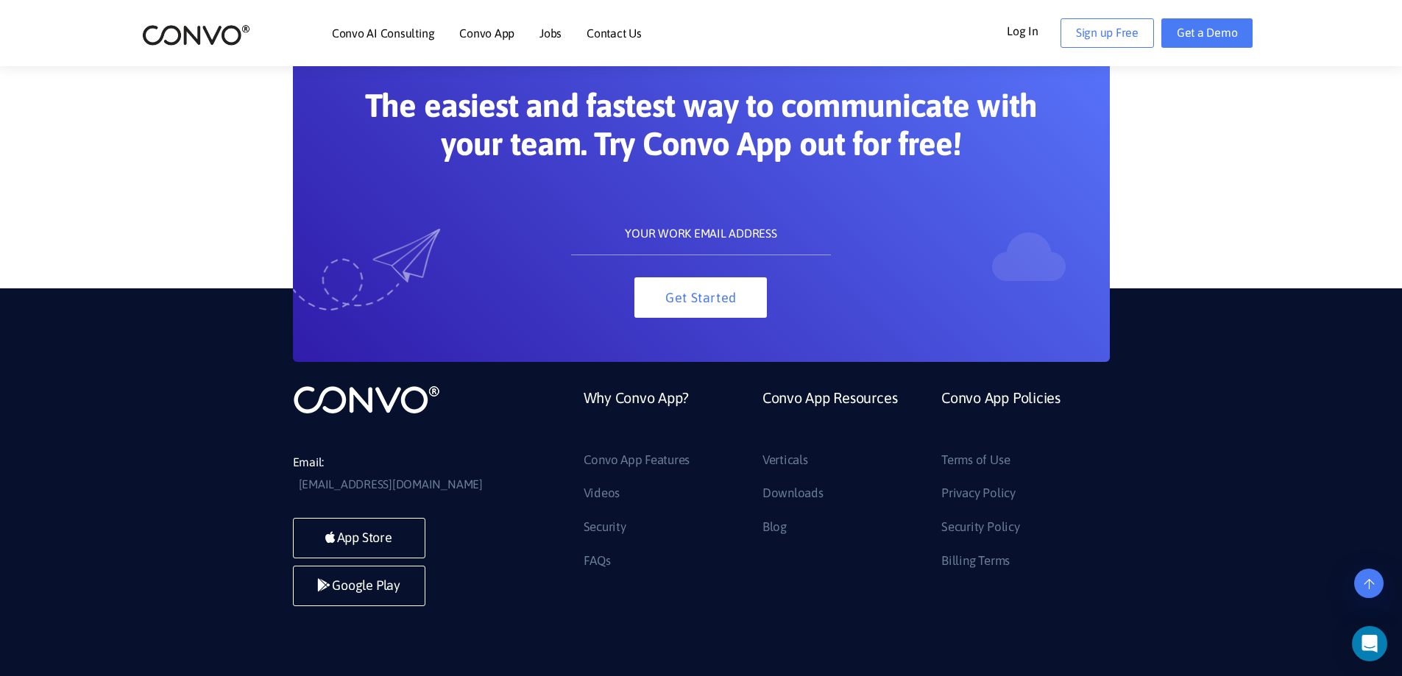
scroll to position [1798, 0]
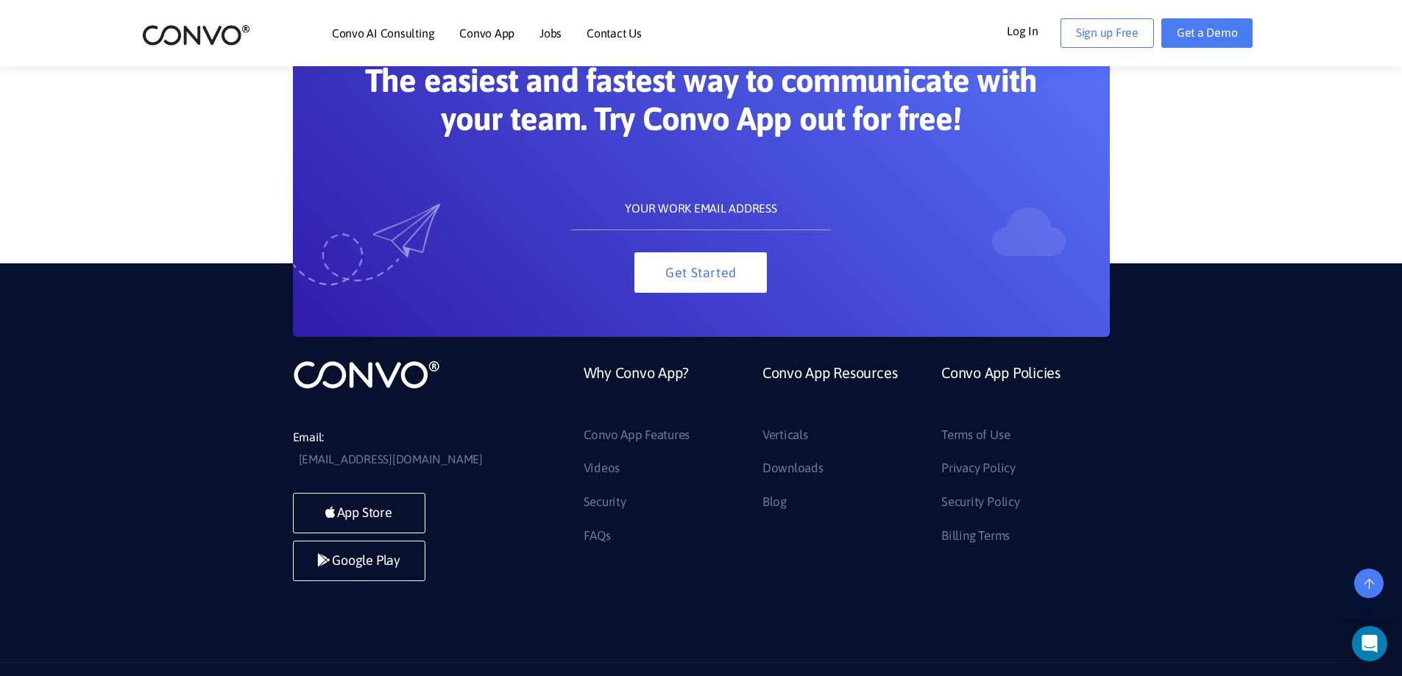
scroll to position [3251, 0]
